Goal: Information Seeking & Learning: Learn about a topic

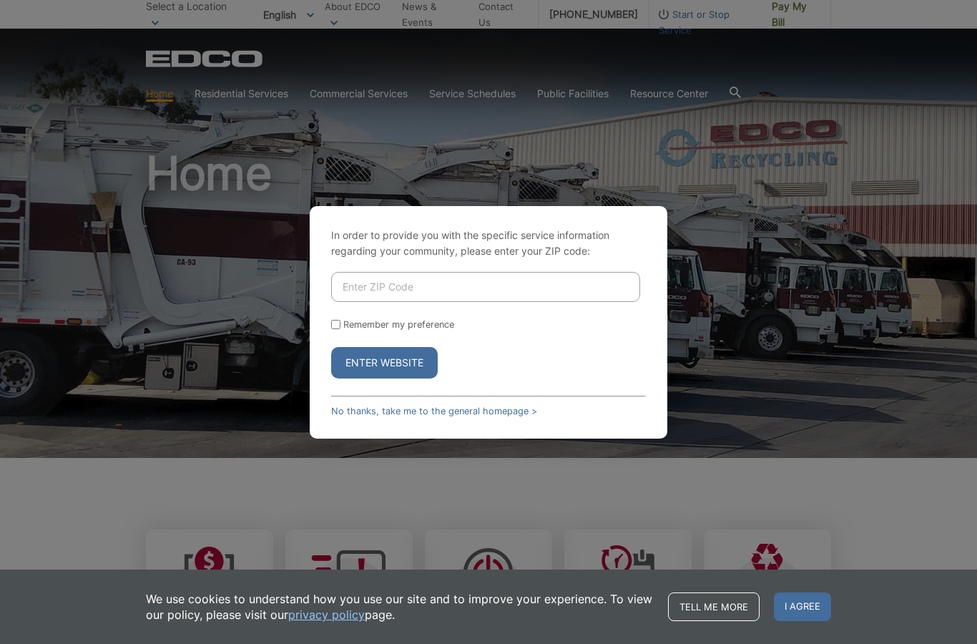
click at [480, 302] on input "Enter ZIP Code" at bounding box center [485, 287] width 309 height 30
type input "92078"
click at [376, 378] on button "Enter Website" at bounding box center [384, 362] width 107 height 31
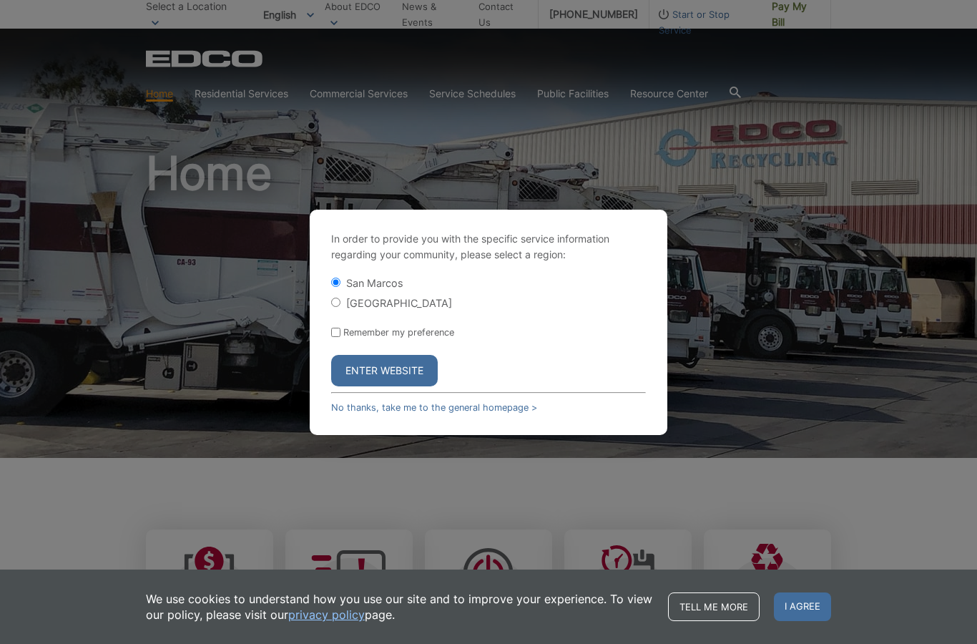
click at [379, 386] on button "Enter Website" at bounding box center [384, 370] width 107 height 31
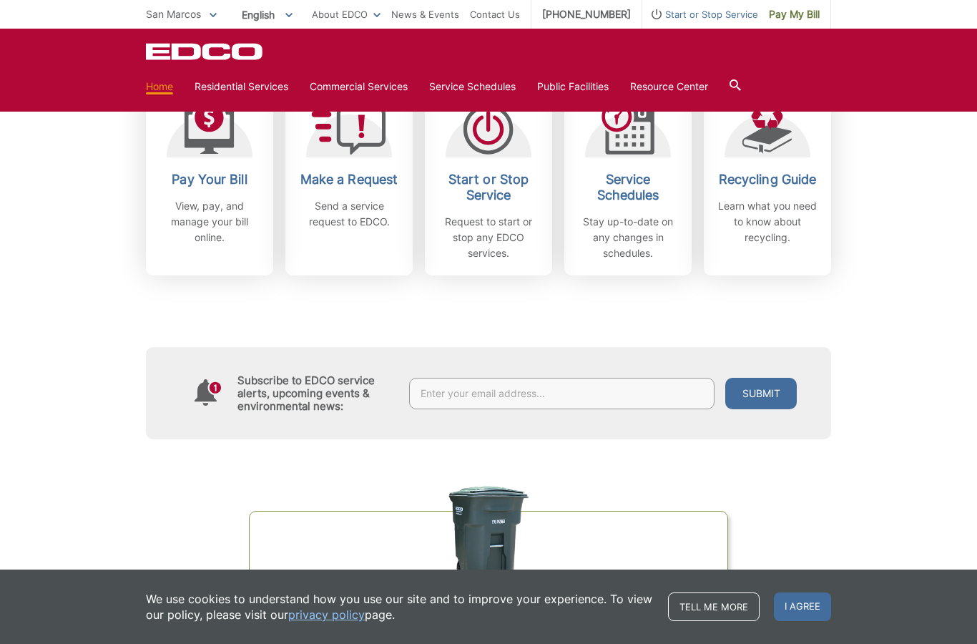
scroll to position [504, 0]
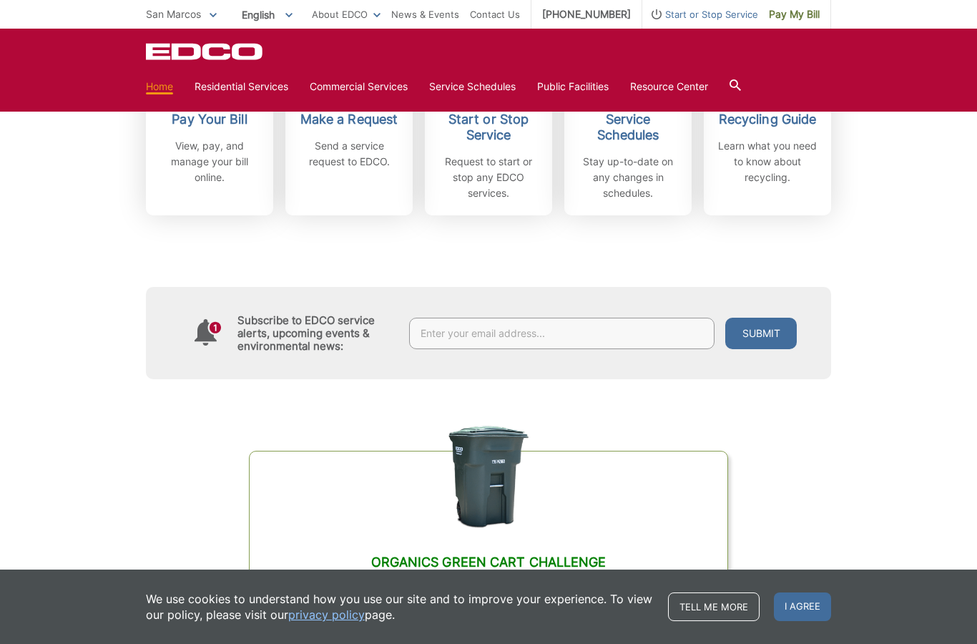
click at [976, 643] on div "We use cookies to understand how you use our site and to improve your experienc…" at bounding box center [488, 606] width 977 height 74
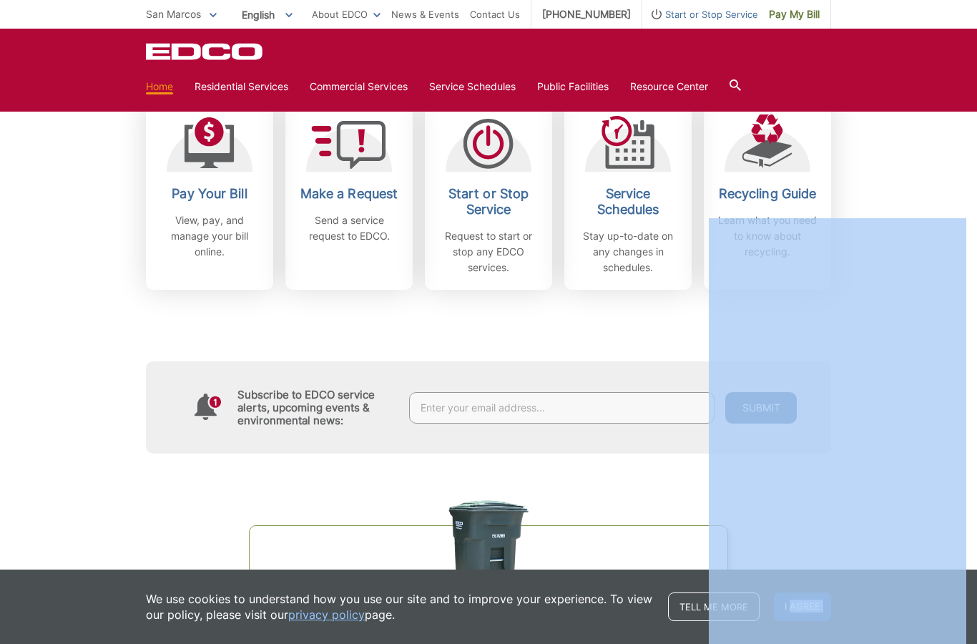
scroll to position [452, 0]
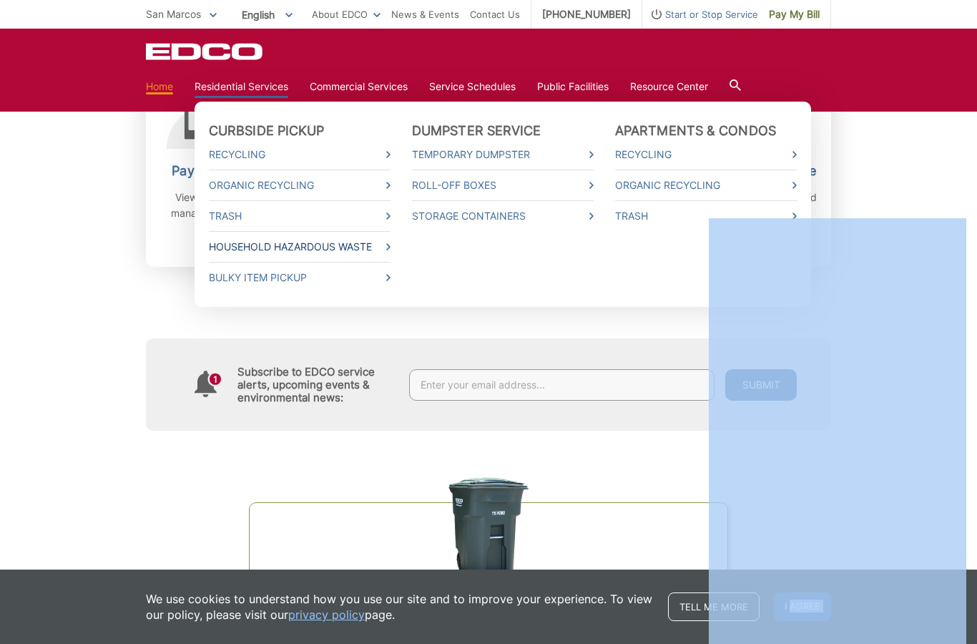
click at [333, 250] on link "Household Hazardous Waste" at bounding box center [300, 247] width 182 height 16
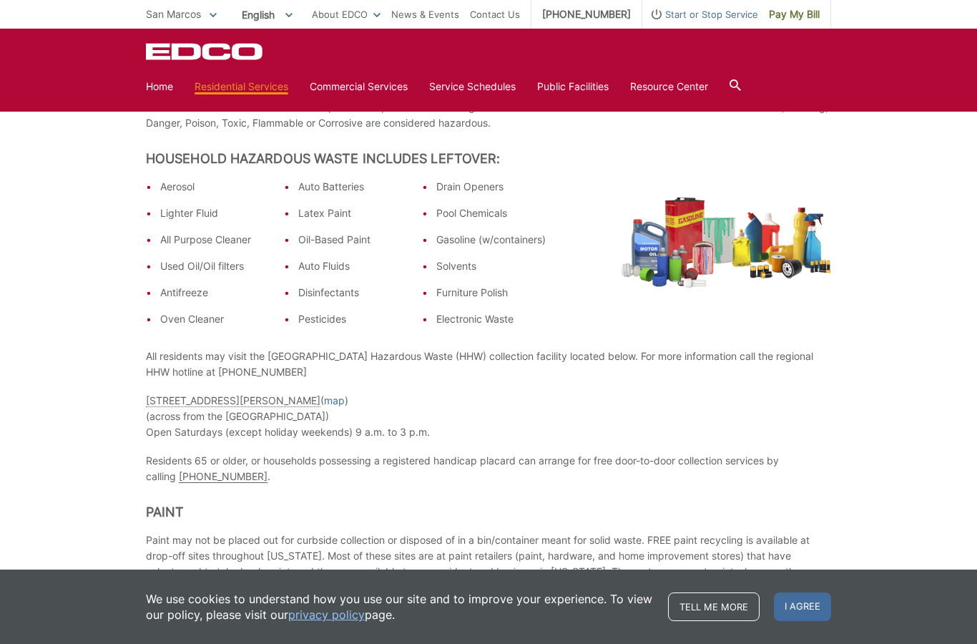
scroll to position [306, 0]
